Goal: Find specific page/section: Find specific page/section

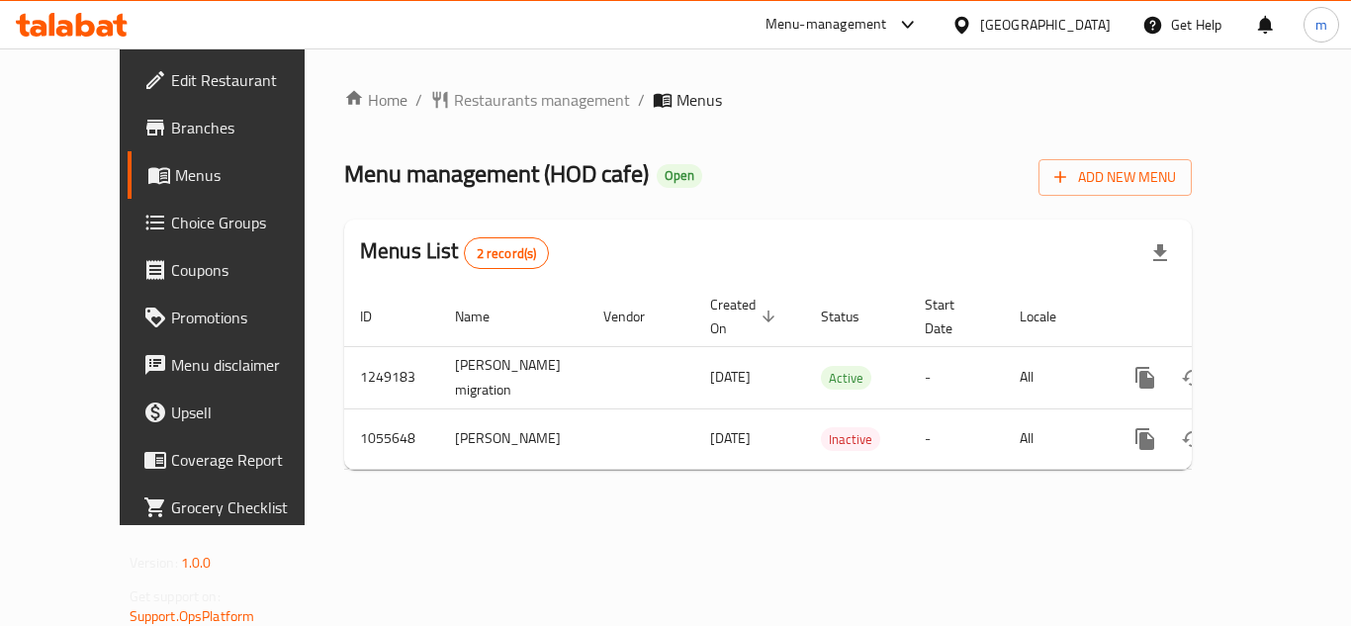
click at [76, 32] on icon at bounding box center [85, 25] width 19 height 24
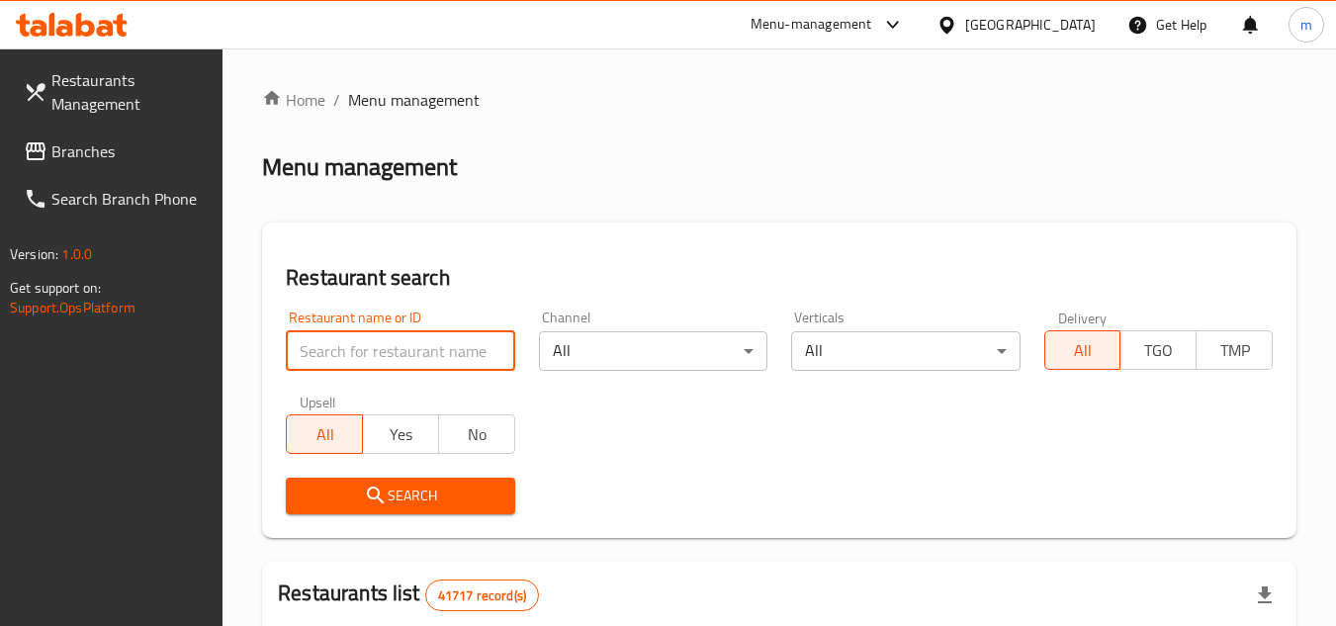
paste input "662735"
type input "662735"
click button "Search" at bounding box center [400, 496] width 228 height 37
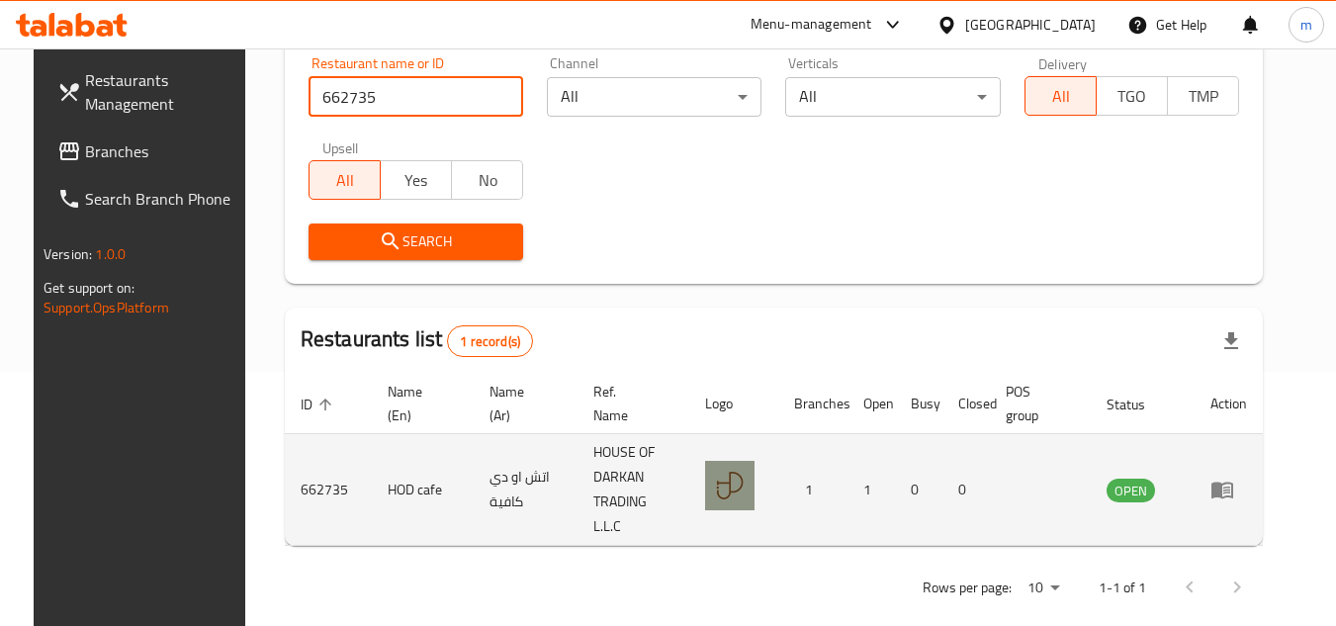
scroll to position [256, 0]
